Goal: Task Accomplishment & Management: Complete application form

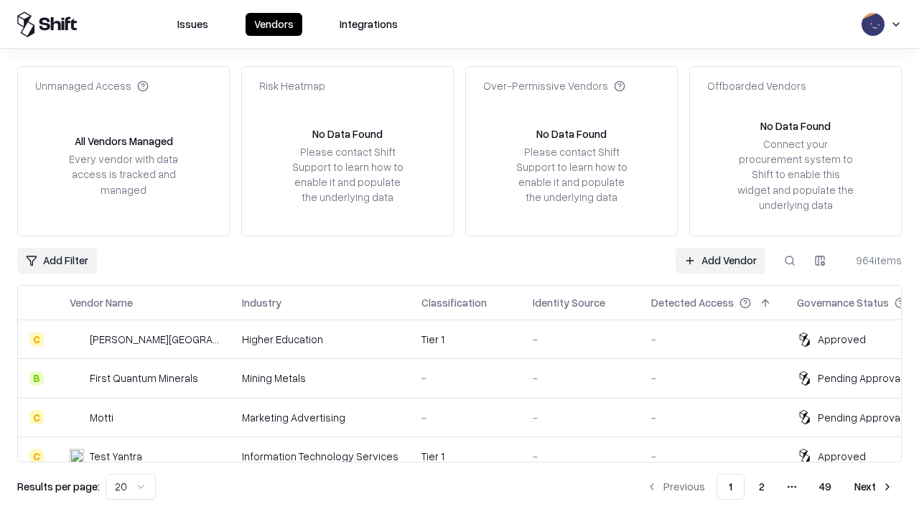
click at [720, 260] on link "Add Vendor" at bounding box center [721, 261] width 90 height 26
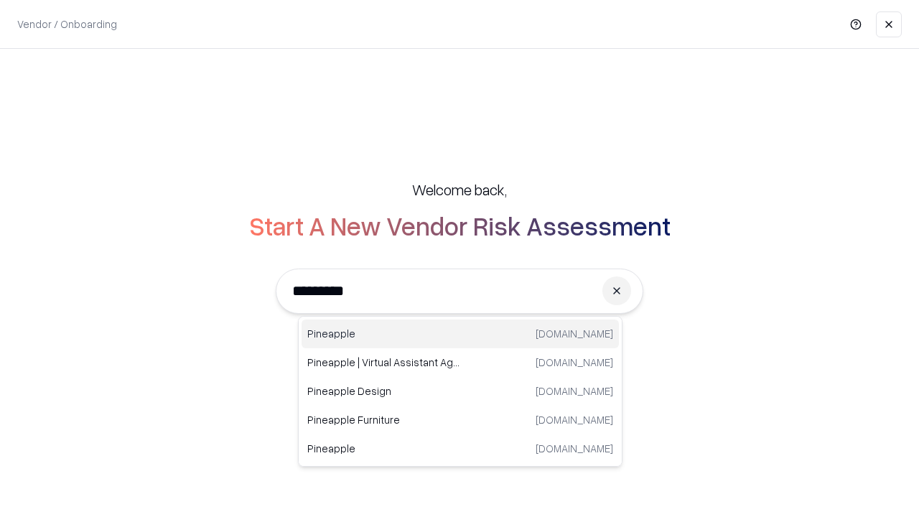
click at [460, 334] on div "Pineapple [DOMAIN_NAME]" at bounding box center [460, 334] width 317 height 29
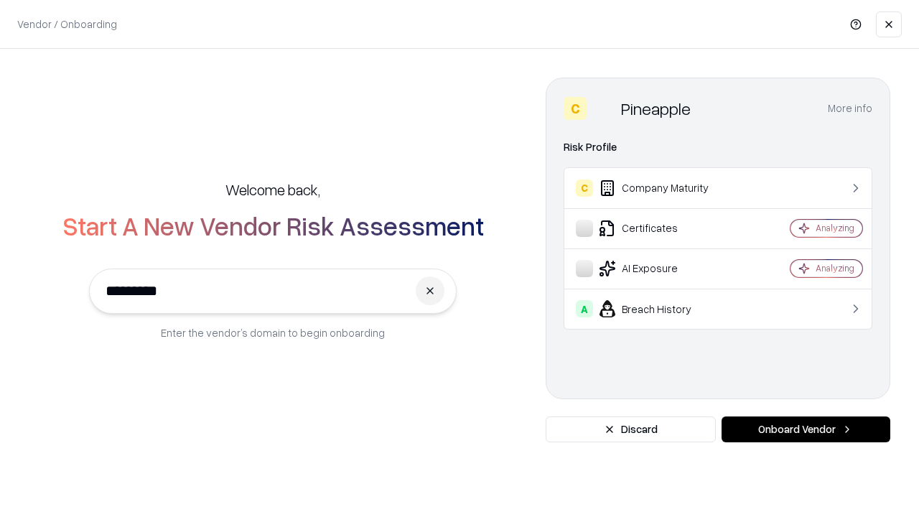
type input "*********"
click at [806, 429] on button "Onboard Vendor" at bounding box center [806, 430] width 169 height 26
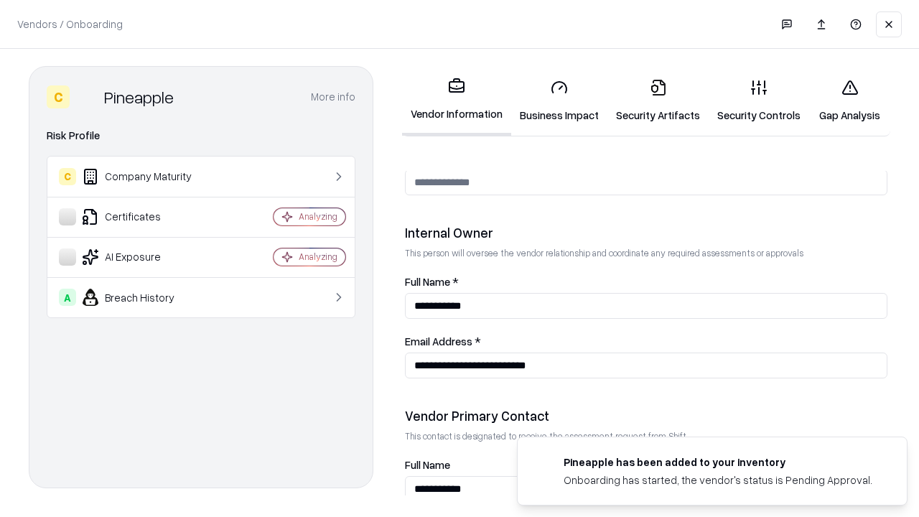
scroll to position [744, 0]
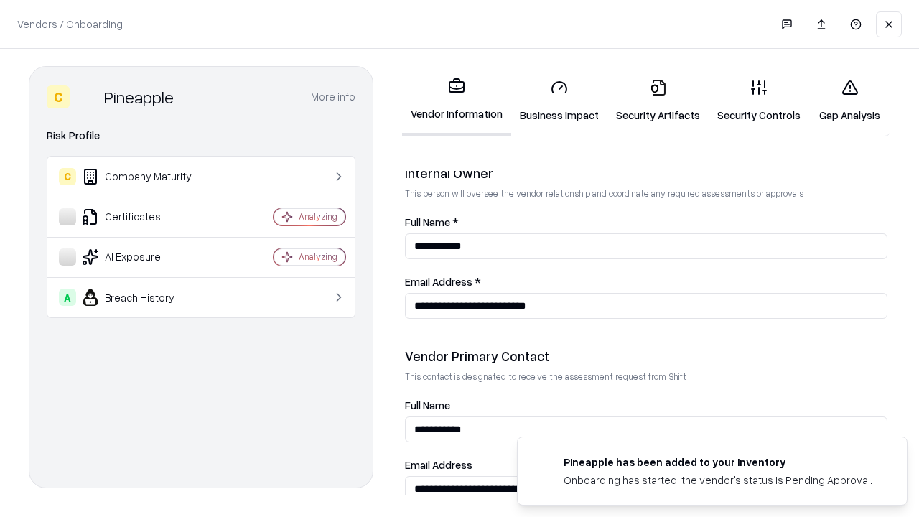
click at [658, 101] on link "Security Artifacts" at bounding box center [658, 101] width 101 height 67
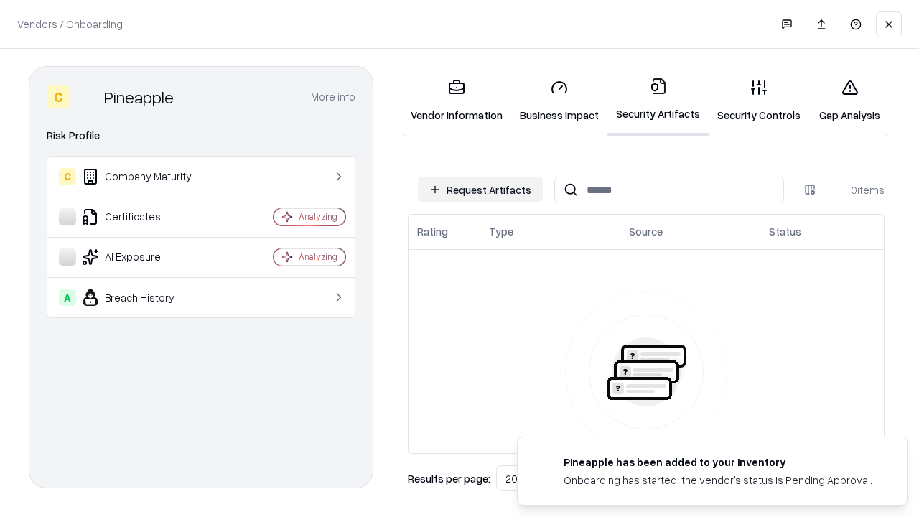
click at [480, 190] on button "Request Artifacts" at bounding box center [480, 190] width 125 height 26
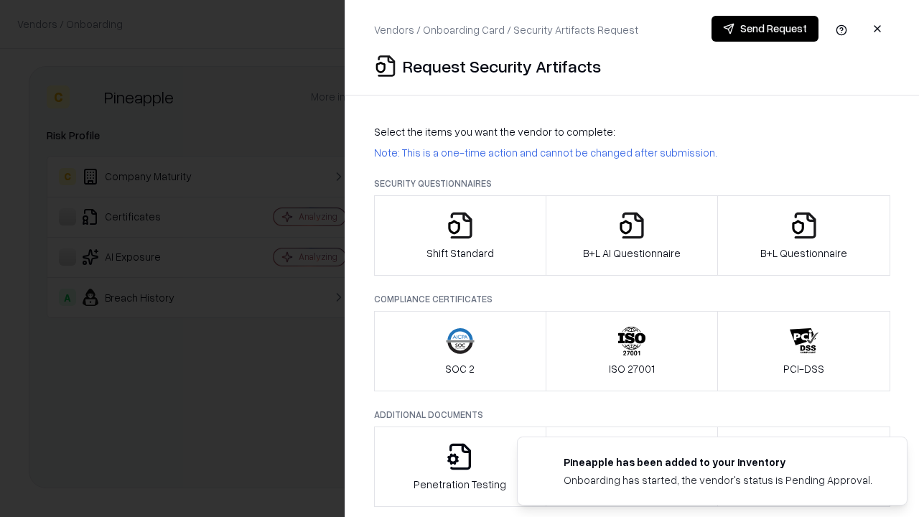
click at [804, 236] on icon "button" at bounding box center [804, 225] width 29 height 29
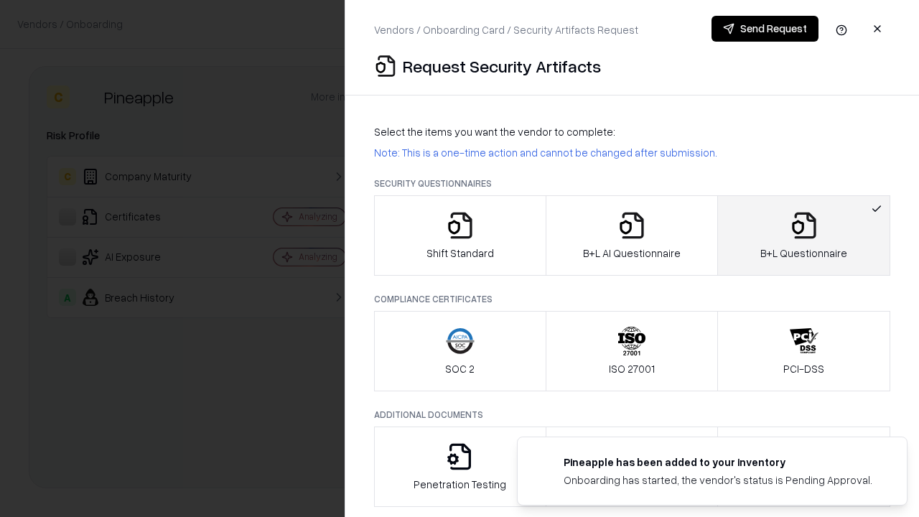
click at [631, 236] on icon "button" at bounding box center [632, 225] width 29 height 29
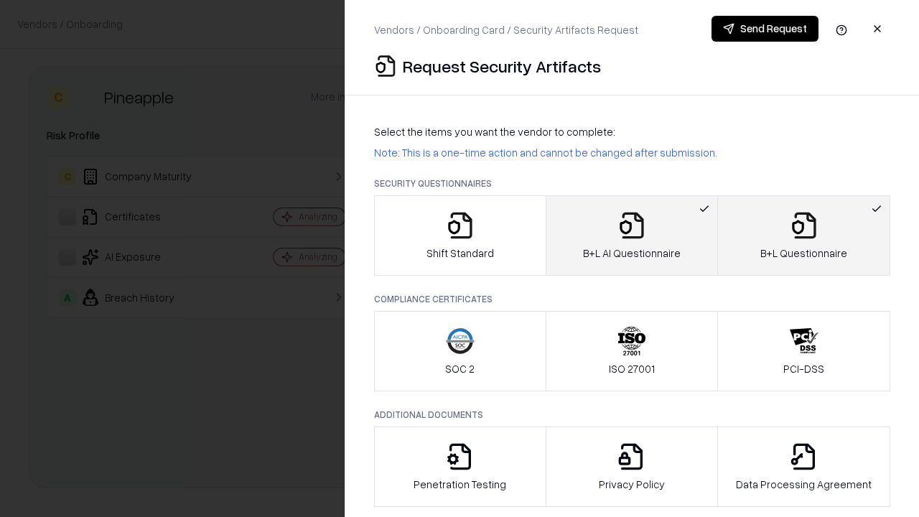
click at [765, 29] on button "Send Request" at bounding box center [765, 29] width 107 height 26
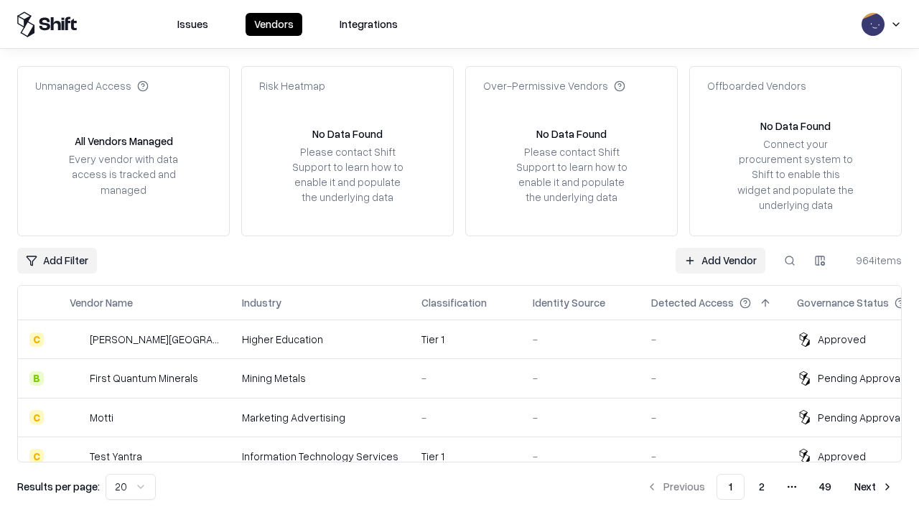
click at [720, 260] on link "Add Vendor" at bounding box center [721, 261] width 90 height 26
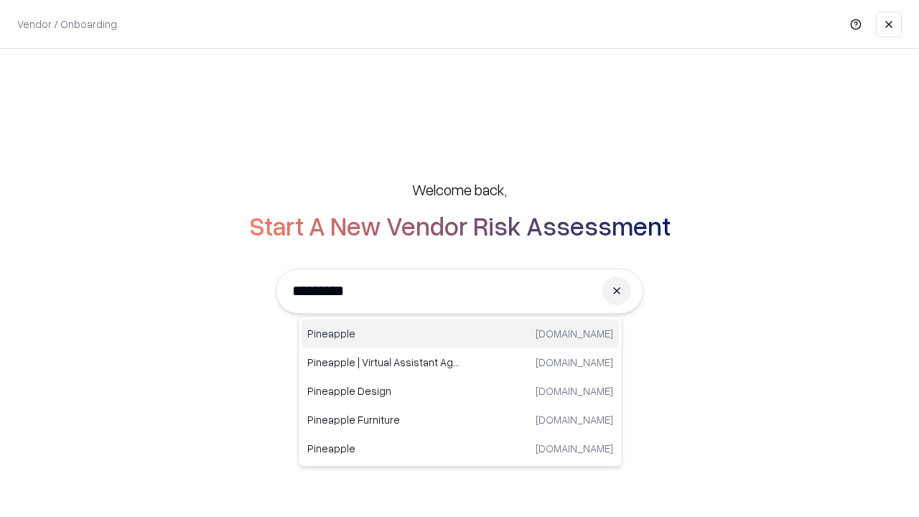
click at [460, 334] on div "Pineapple [DOMAIN_NAME]" at bounding box center [460, 334] width 317 height 29
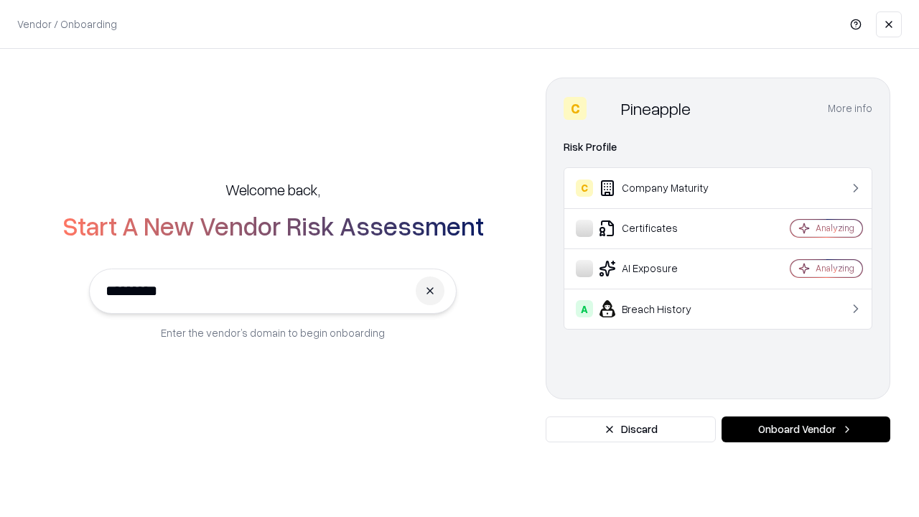
type input "*********"
click at [806, 429] on button "Onboard Vendor" at bounding box center [806, 430] width 169 height 26
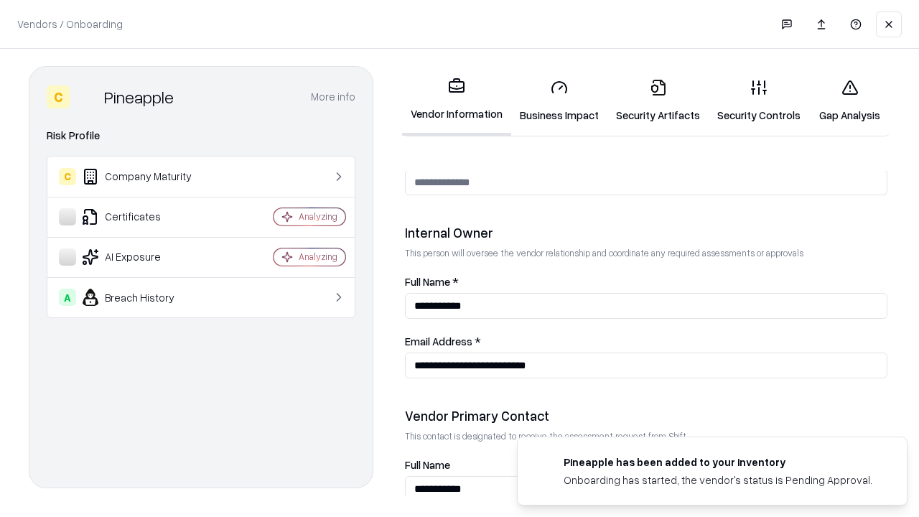
scroll to position [744, 0]
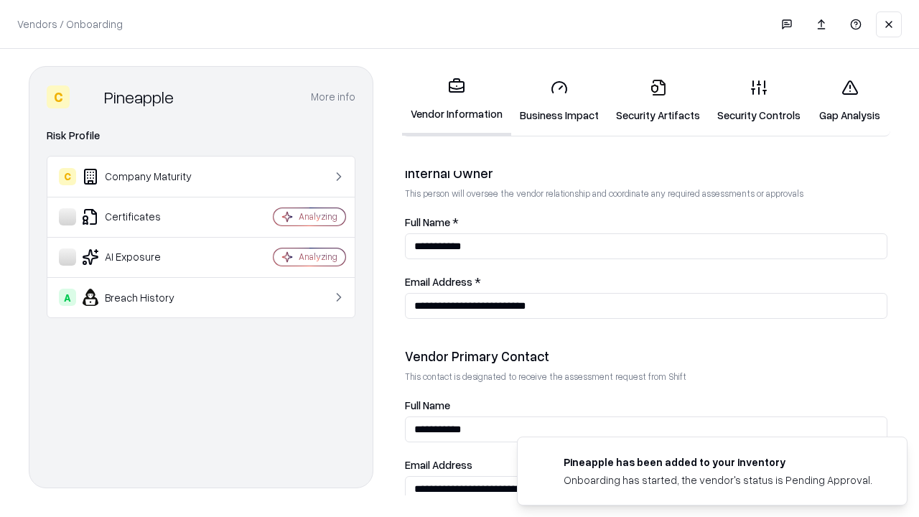
click at [850, 101] on link "Gap Analysis" at bounding box center [849, 101] width 81 height 67
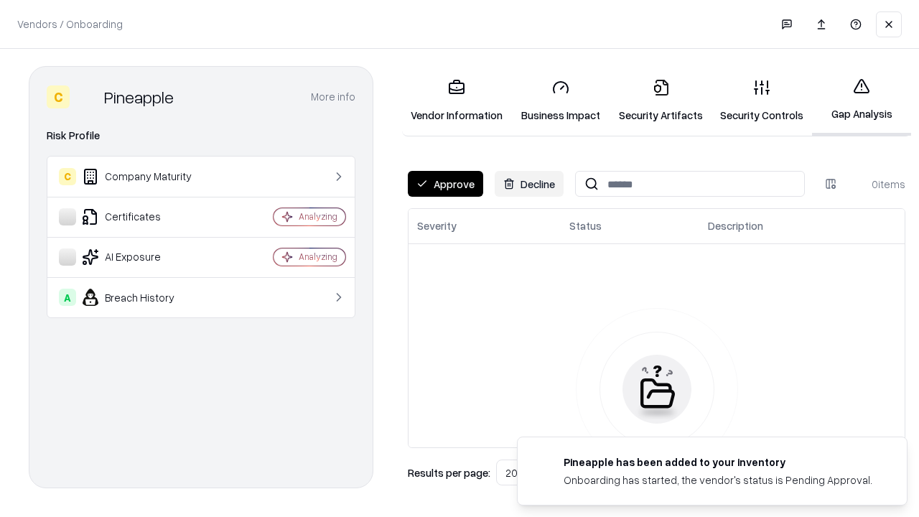
click at [445, 184] on button "Approve" at bounding box center [445, 184] width 75 height 26
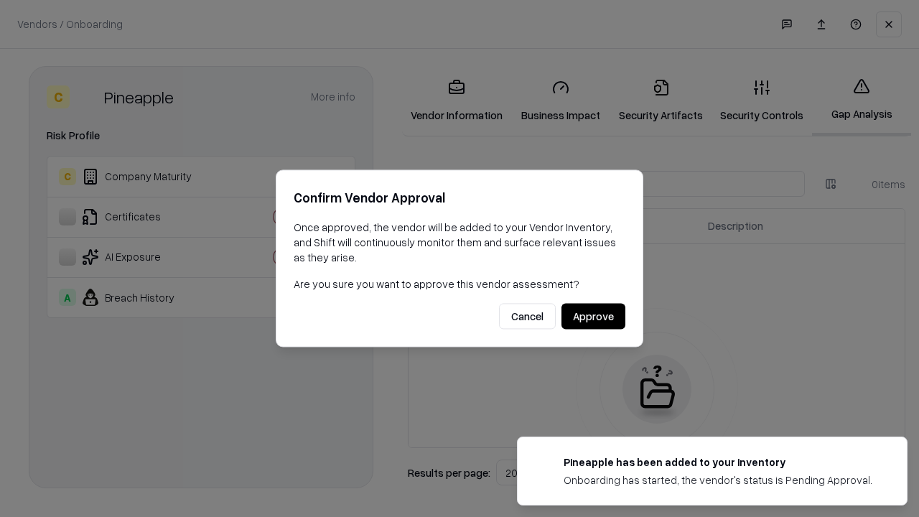
click at [593, 316] on button "Approve" at bounding box center [594, 317] width 64 height 26
